Goal: Find specific page/section: Find specific page/section

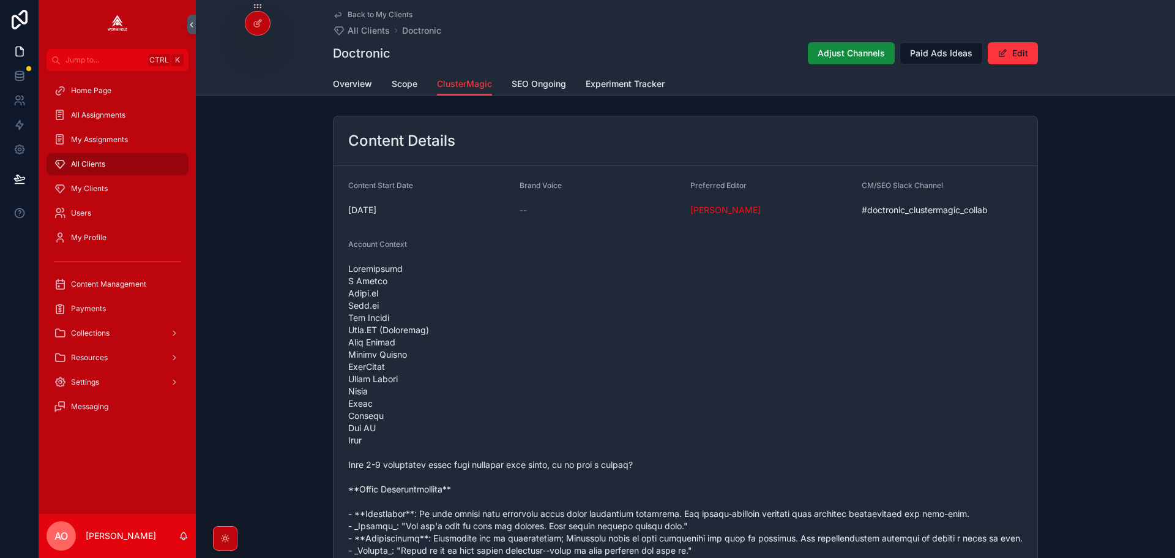
scroll to position [1171, 0]
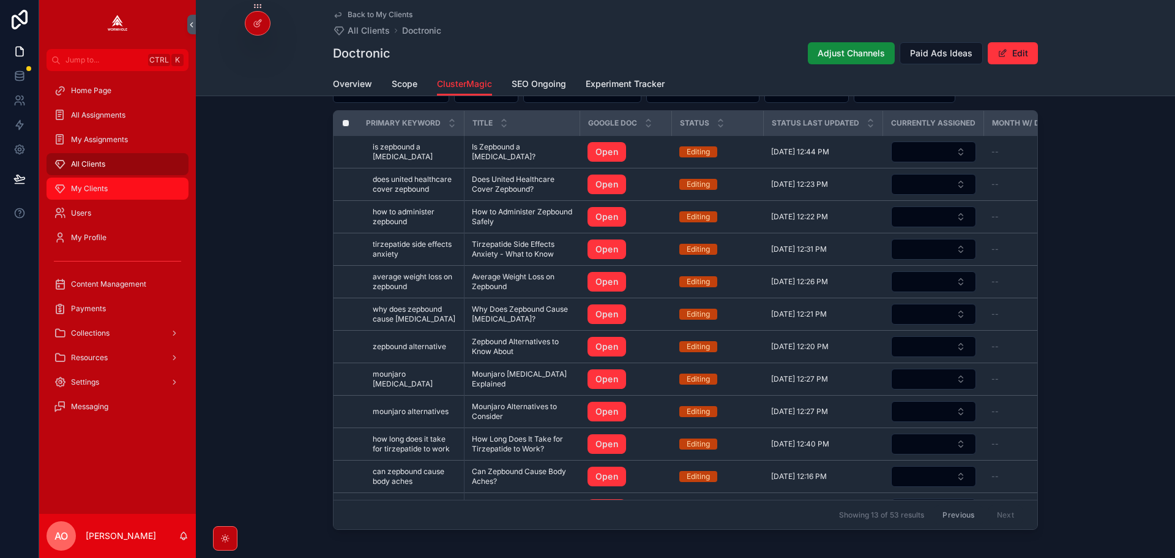
click at [107, 191] on span "My Clients" at bounding box center [89, 189] width 37 height 10
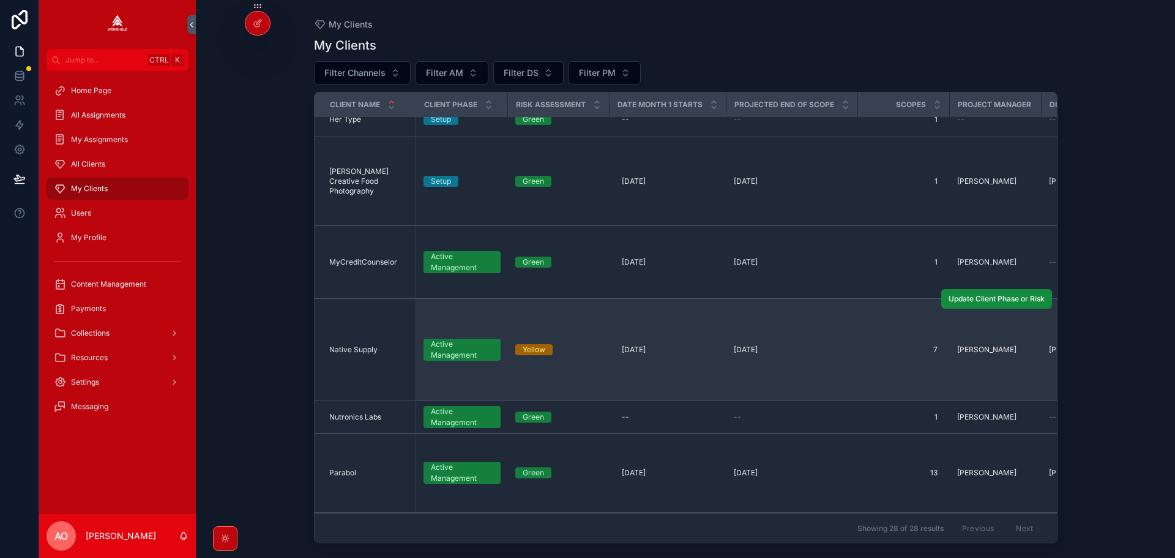
scroll to position [796, 0]
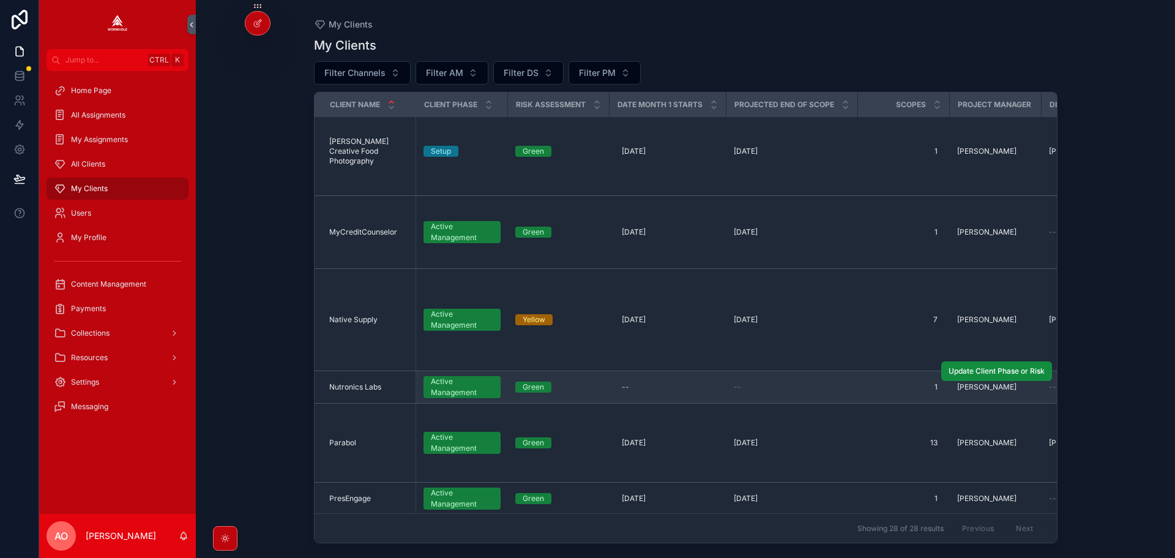
click at [361, 382] on span "Nutronics Labs" at bounding box center [355, 387] width 52 height 10
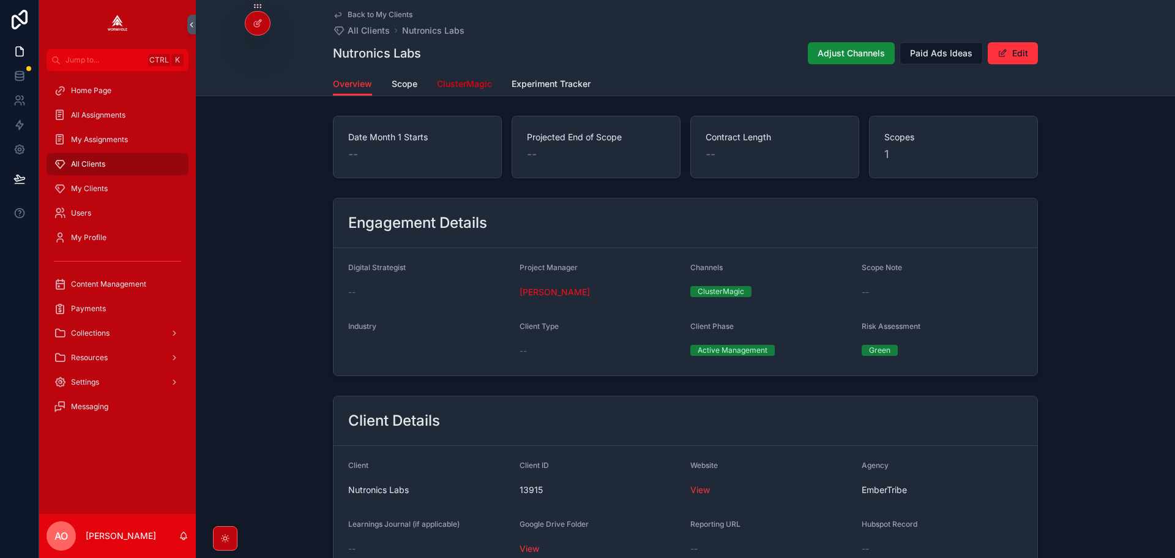
click at [463, 86] on span "ClusterMagic" at bounding box center [464, 84] width 55 height 12
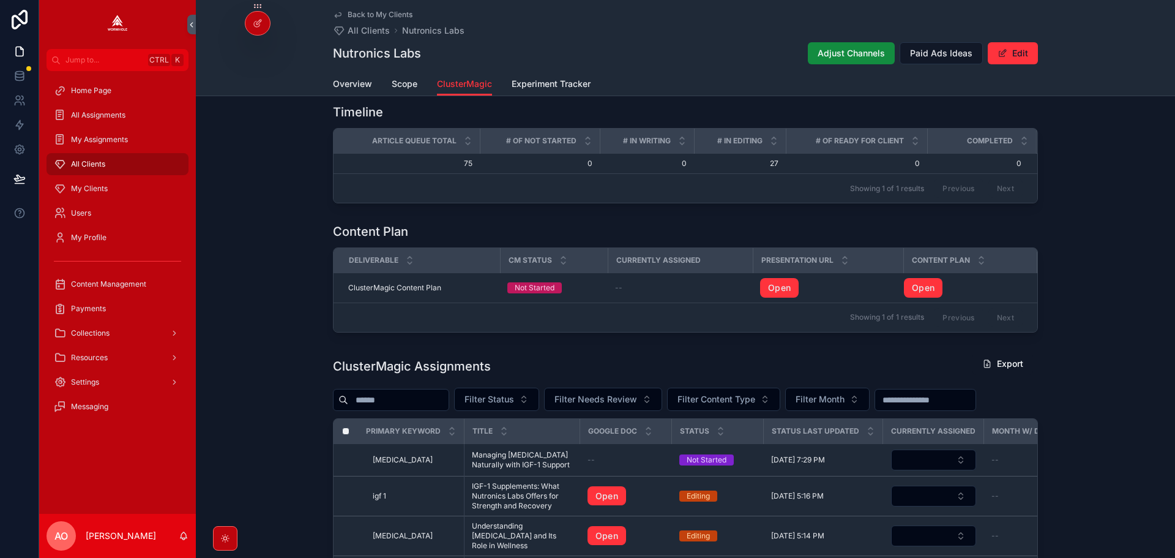
scroll to position [342, 0]
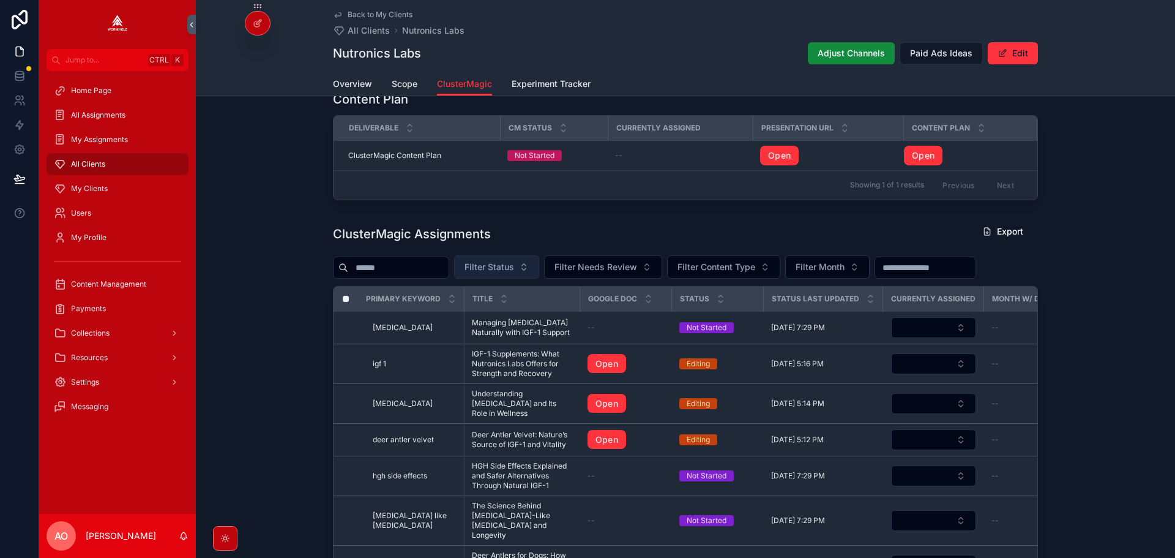
click at [493, 270] on span "Filter Status" at bounding box center [489, 267] width 50 height 12
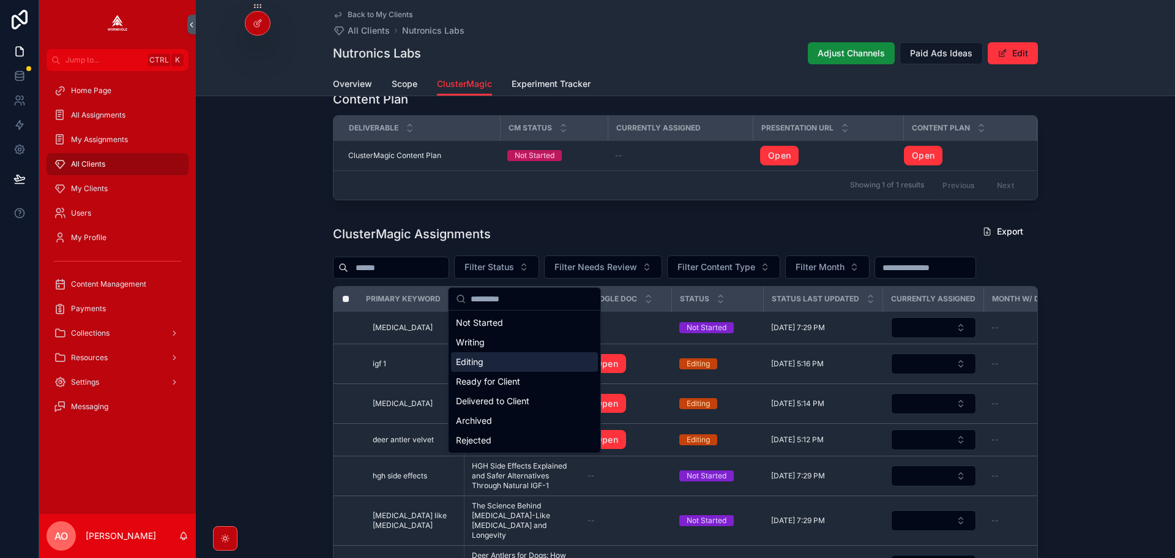
click at [498, 364] on div "Editing" at bounding box center [524, 362] width 147 height 20
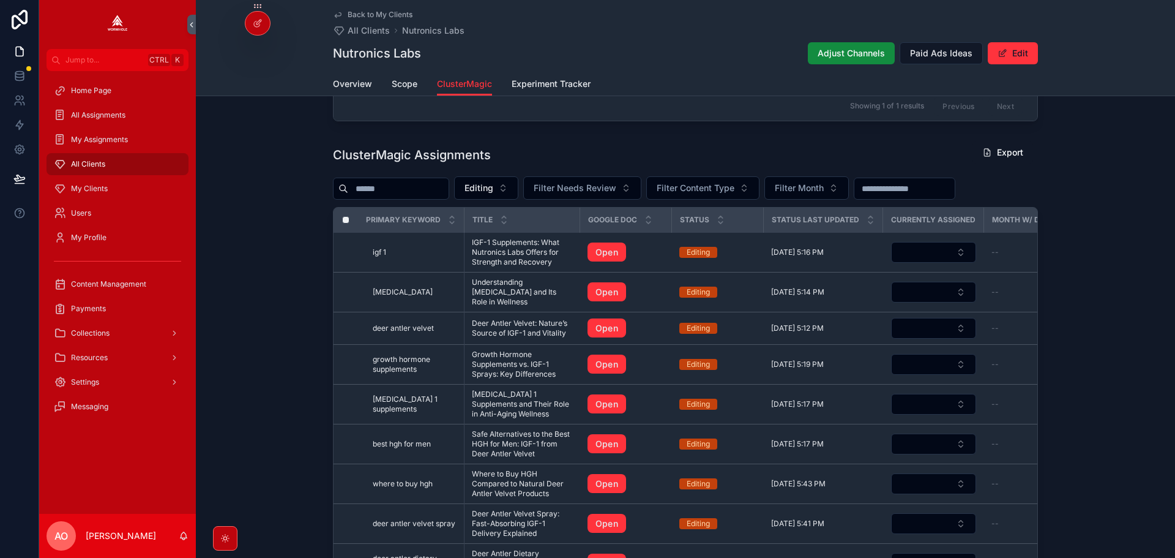
scroll to position [395, 0]
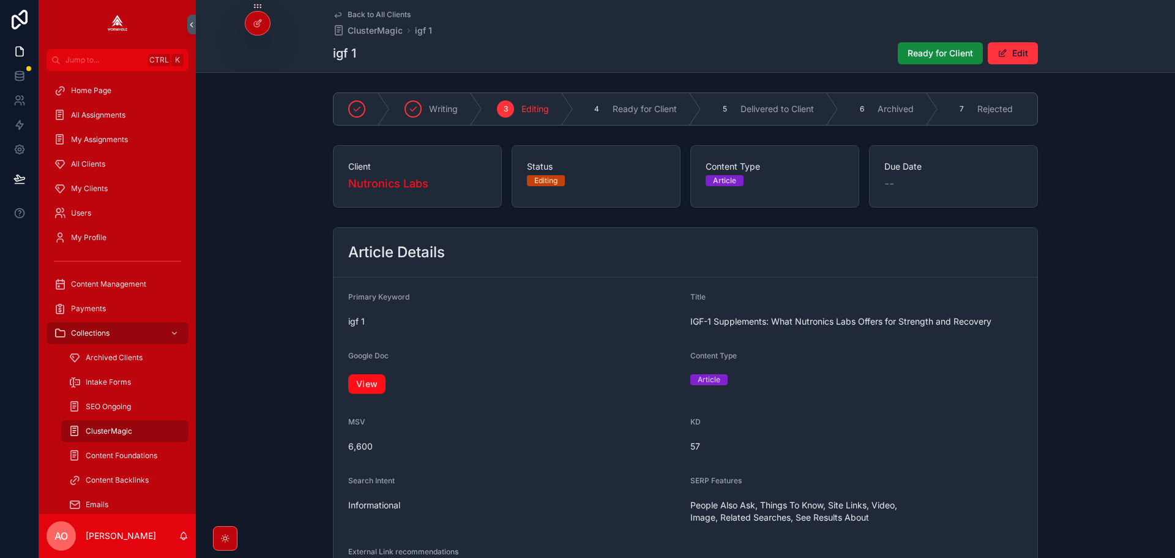
click at [365, 394] on link "View" at bounding box center [366, 384] width 37 height 20
